Goal: Complete application form

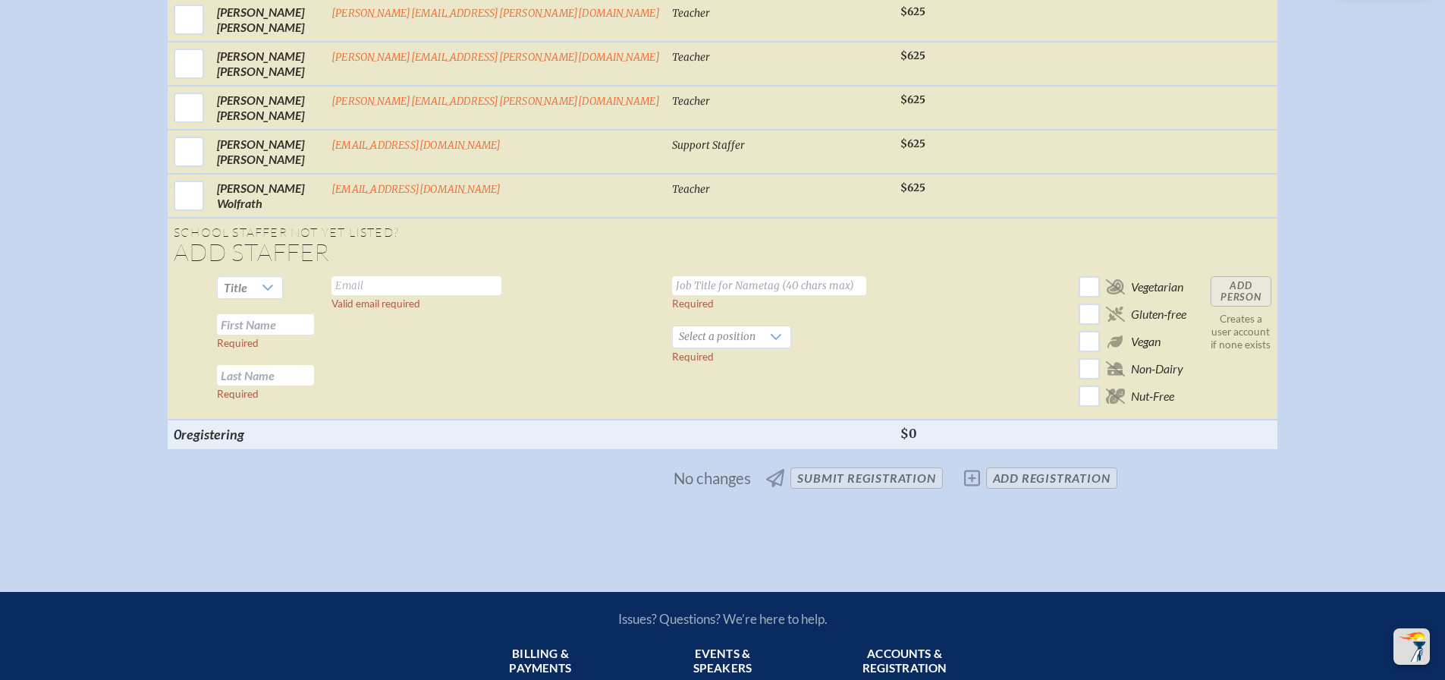
scroll to position [5766, 0]
click at [247, 280] on span "Title" at bounding box center [236, 287] width 24 height 14
click at [329, 357] on li "Ms." at bounding box center [320, 365] width 65 height 21
click at [314, 314] on input "text" at bounding box center [265, 324] width 97 height 20
type input "[PERSON_NAME]"
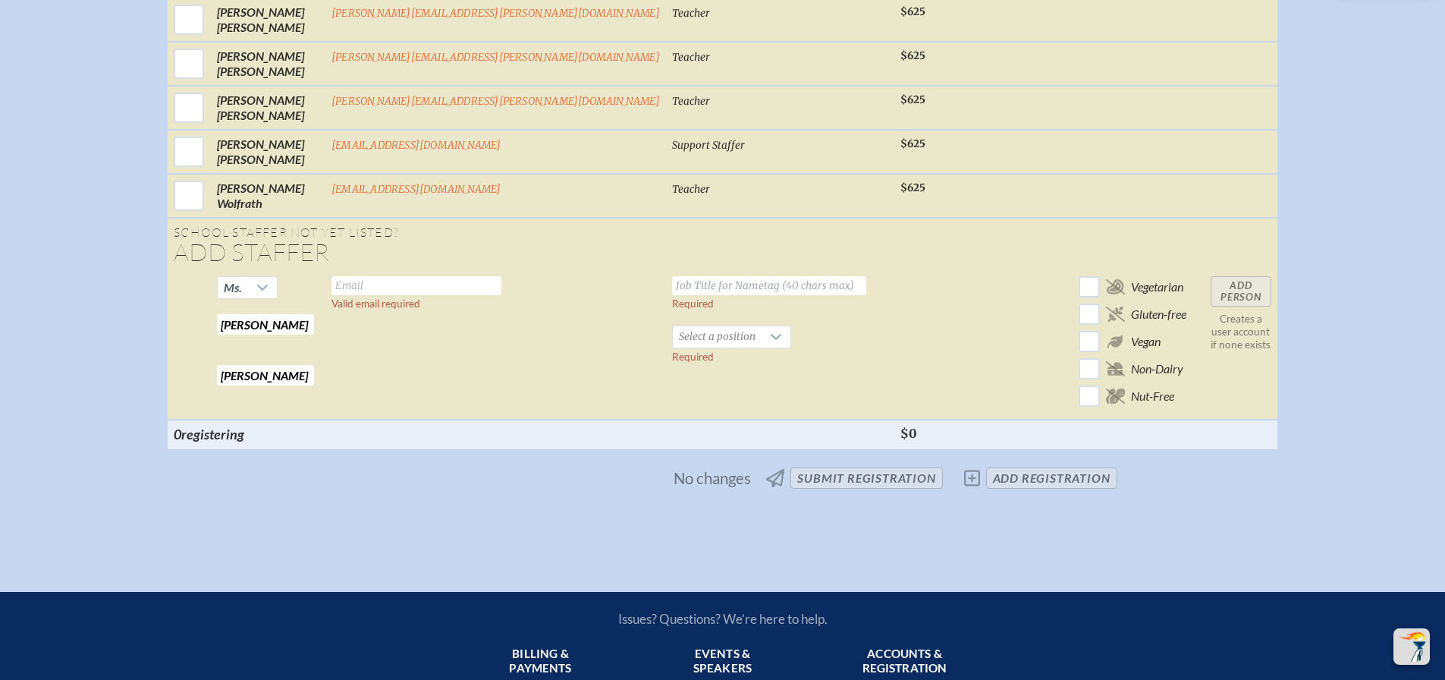
type input "[PERSON_NAME]"
click at [447, 278] on input "text" at bounding box center [417, 285] width 170 height 19
type input "[EMAIL_ADDRESS][DOMAIN_NAME]"
click at [672, 276] on input "text" at bounding box center [769, 285] width 194 height 19
type input "French Teacher"
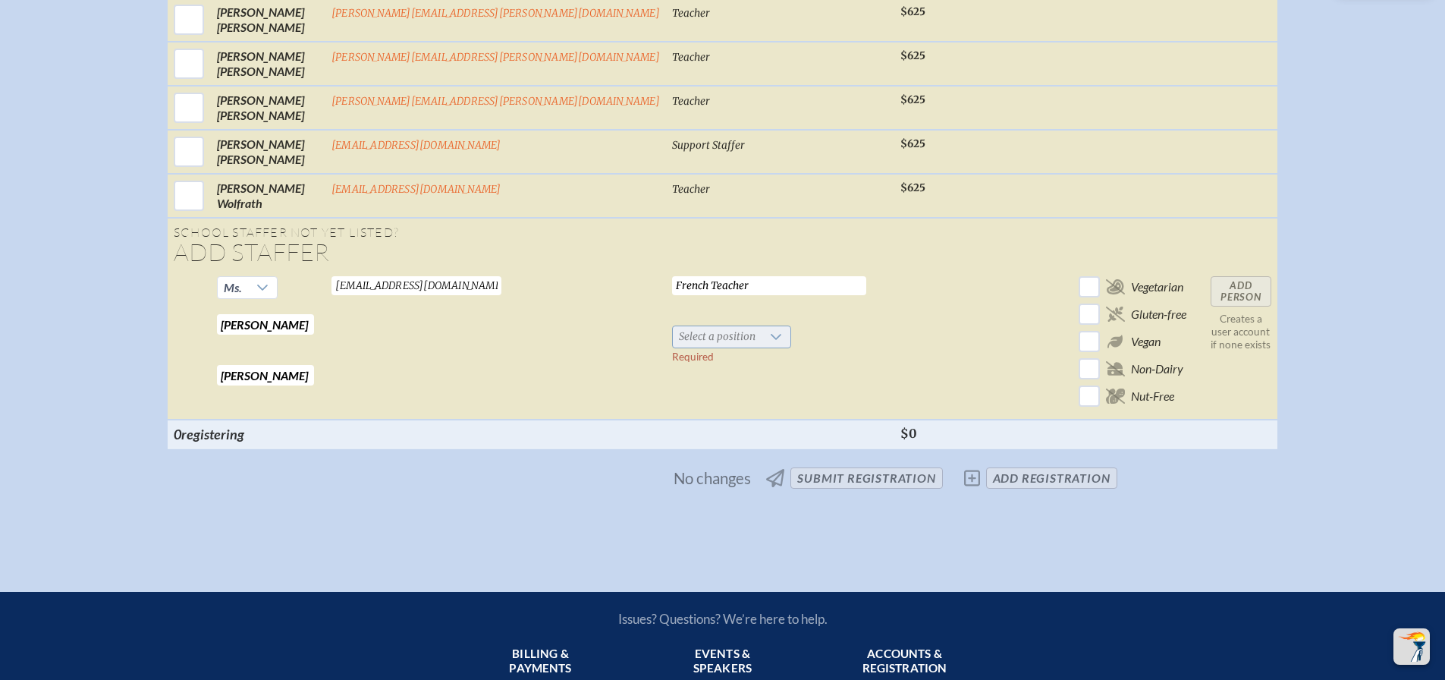
click at [673, 329] on span "Select a position" at bounding box center [717, 336] width 89 height 21
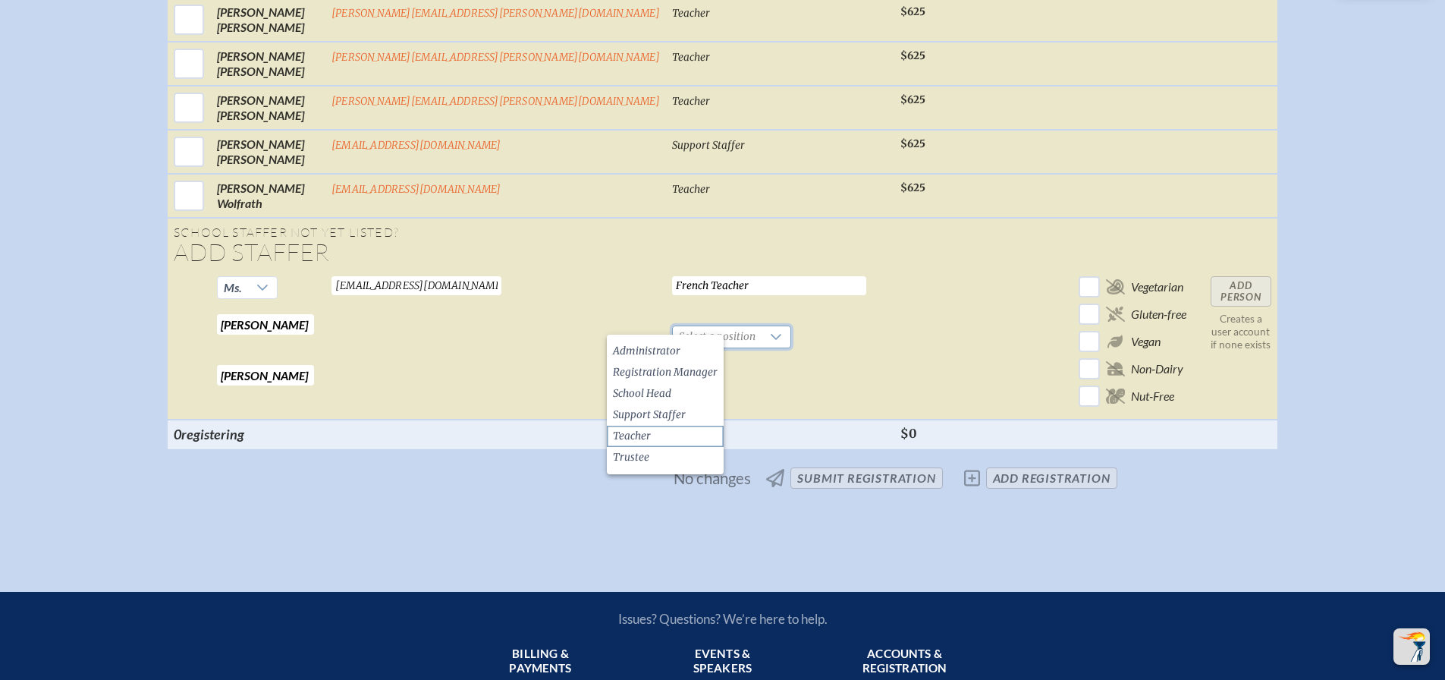
click at [659, 433] on li "Teacher" at bounding box center [665, 436] width 117 height 21
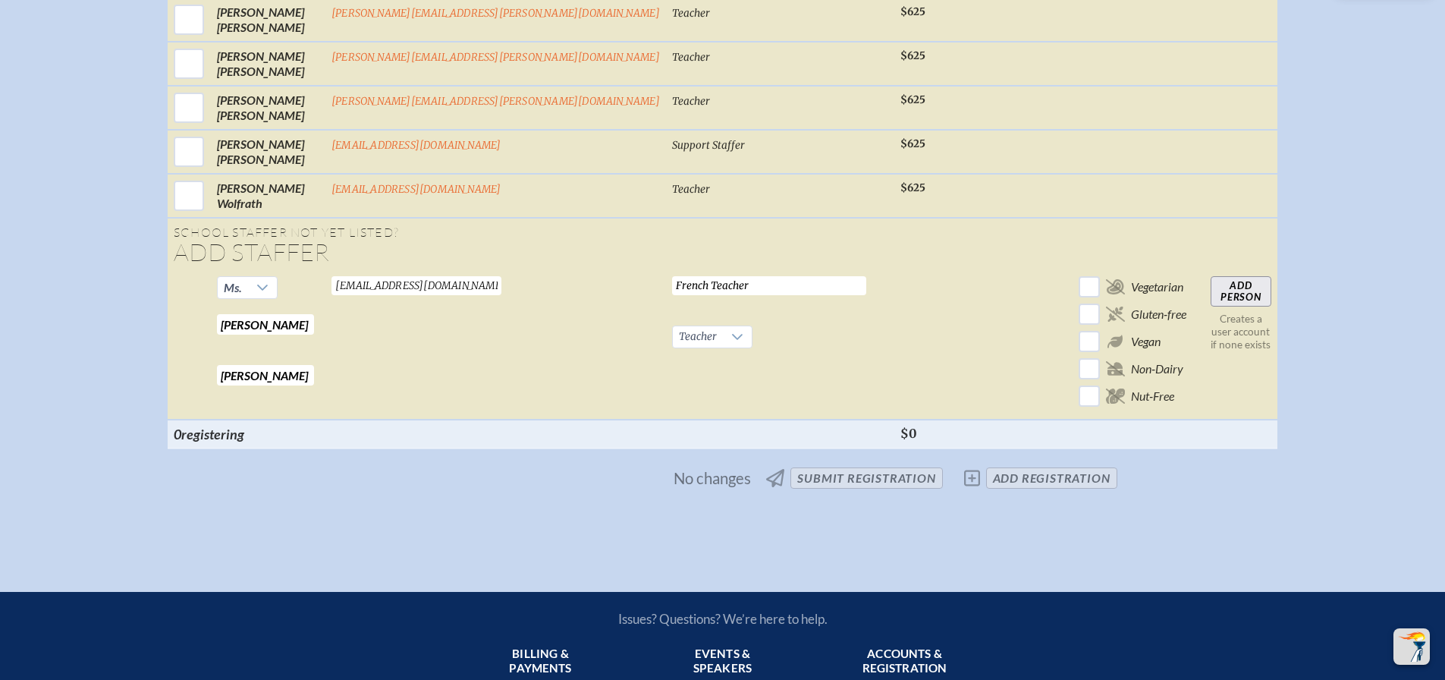
click at [1211, 276] on input "Add Person" at bounding box center [1241, 291] width 61 height 30
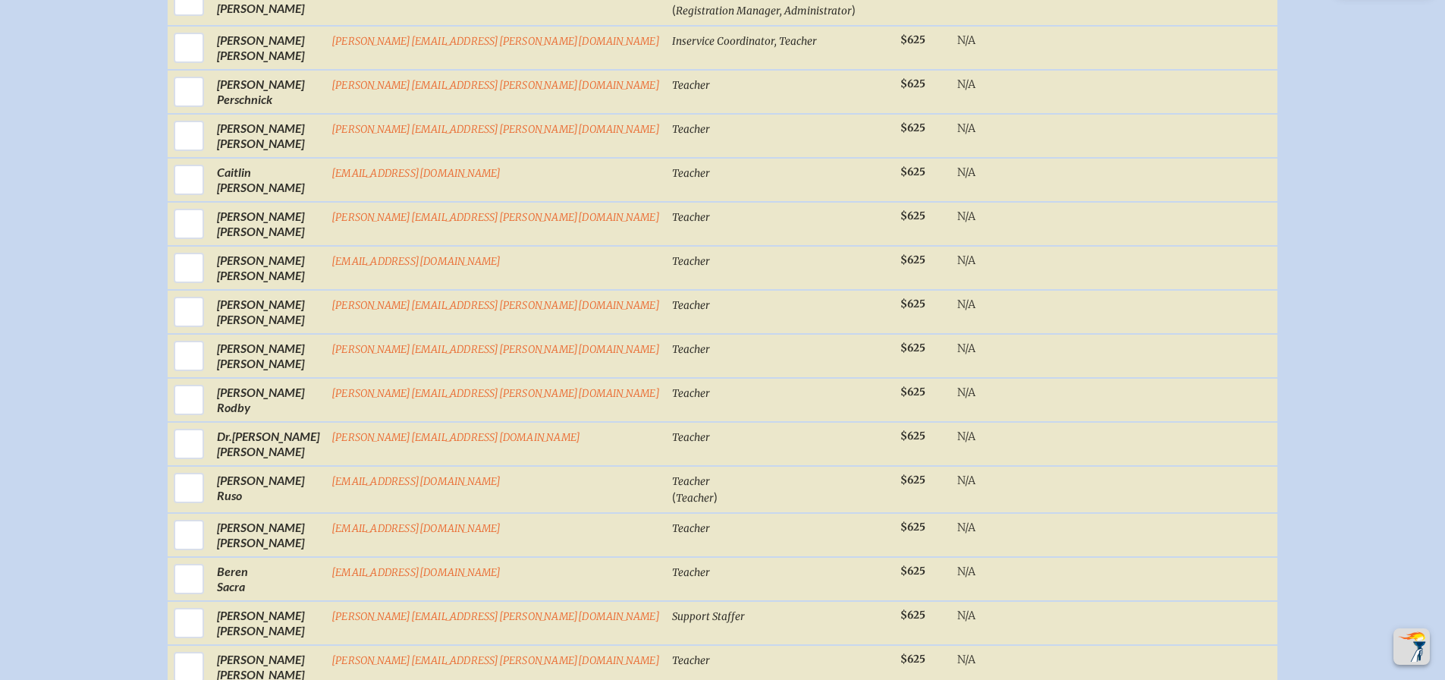
scroll to position [4325, 0]
